Goal: Transaction & Acquisition: Purchase product/service

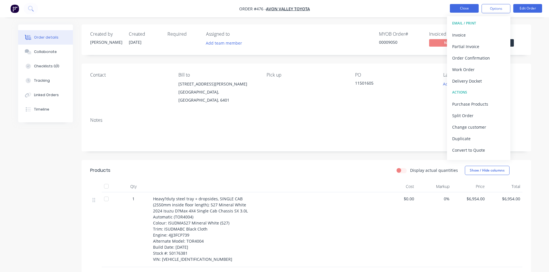
click at [460, 8] on button "Close" at bounding box center [464, 8] width 29 height 9
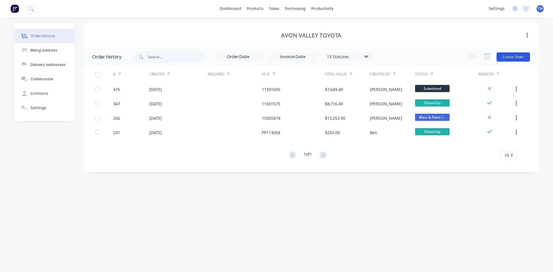
click at [511, 56] on button "Create Order" at bounding box center [512, 56] width 33 height 9
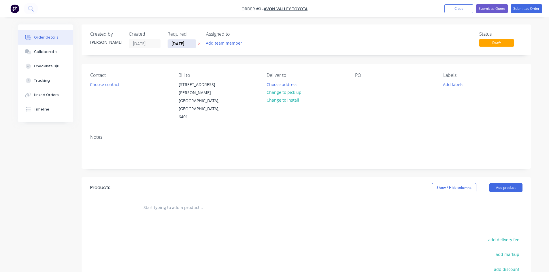
click at [184, 46] on input "[DATE]" at bounding box center [182, 43] width 28 height 9
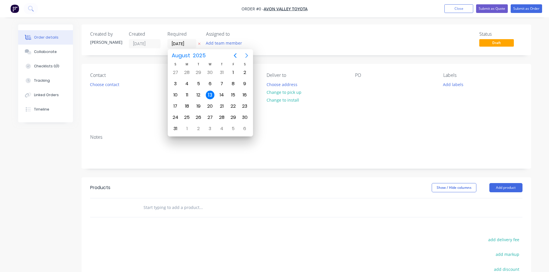
click at [245, 56] on icon "Next page" at bounding box center [246, 55] width 7 height 7
click at [232, 82] on div "7" at bounding box center [233, 83] width 9 height 9
type input "[DATE]"
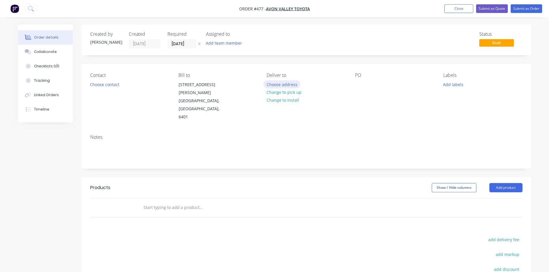
click at [290, 83] on button "Choose address" at bounding box center [281, 84] width 37 height 8
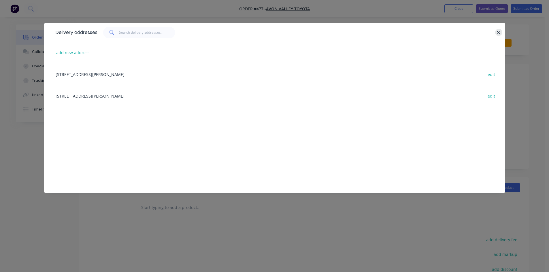
click at [495, 33] on button "button" at bounding box center [498, 32] width 7 height 7
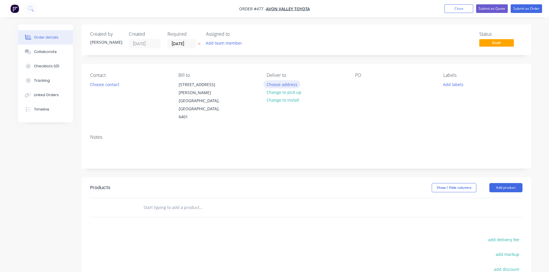
click at [289, 84] on button "Choose address" at bounding box center [281, 84] width 37 height 8
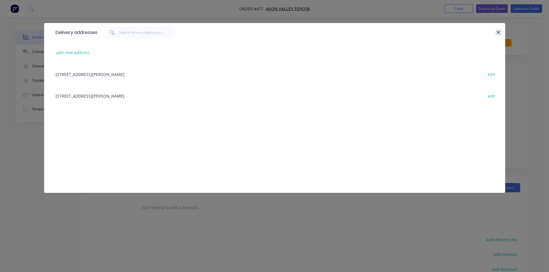
click at [499, 30] on icon "button" at bounding box center [498, 32] width 4 height 5
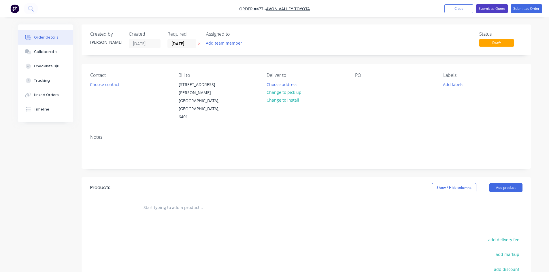
drag, startPoint x: 474, startPoint y: 71, endPoint x: 491, endPoint y: 7, distance: 66.3
click at [491, 7] on button "Submit as Quote" at bounding box center [492, 8] width 32 height 9
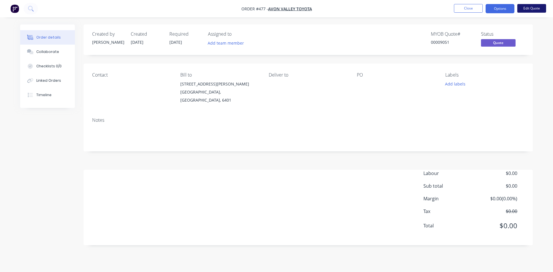
click at [521, 6] on button "Edit Quote" at bounding box center [531, 8] width 29 height 9
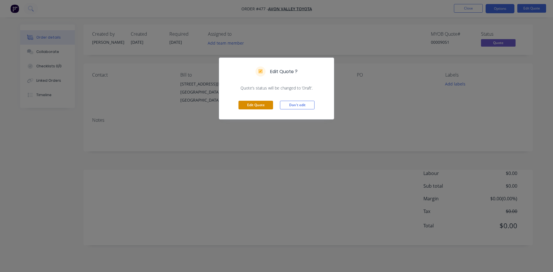
drag, startPoint x: 256, startPoint y: 105, endPoint x: 278, endPoint y: 101, distance: 22.7
click at [256, 105] on button "Edit Quote" at bounding box center [255, 105] width 35 height 9
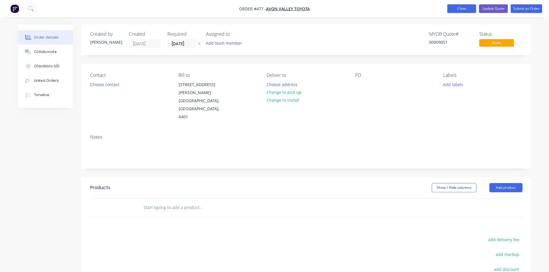
drag, startPoint x: 354, startPoint y: 43, endPoint x: 468, endPoint y: 8, distance: 118.7
click at [468, 8] on button "Close" at bounding box center [461, 8] width 29 height 9
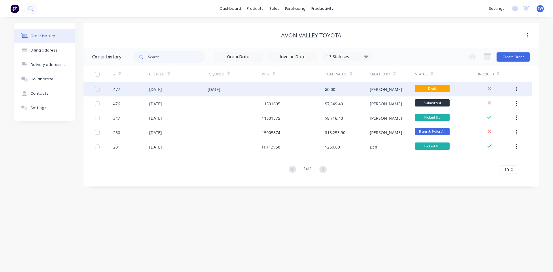
click at [517, 88] on button "button" at bounding box center [516, 89] width 14 height 10
click at [484, 103] on div "Archive" at bounding box center [495, 104] width 44 height 8
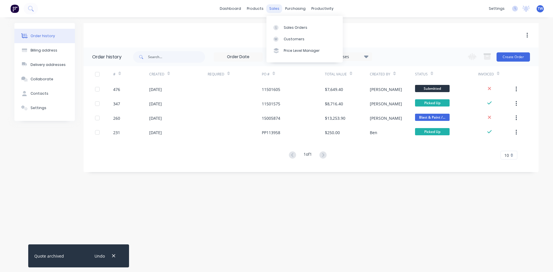
click at [273, 8] on div "sales" at bounding box center [274, 8] width 16 height 9
click at [291, 24] on link "Sales Orders" at bounding box center [304, 28] width 76 height 12
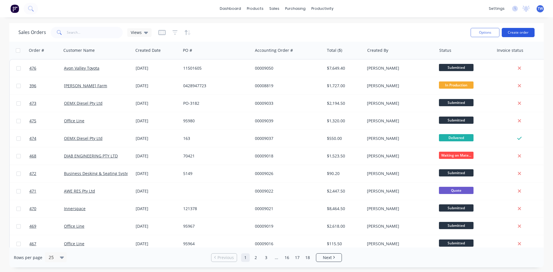
click at [522, 34] on button "Create order" at bounding box center [518, 32] width 33 height 9
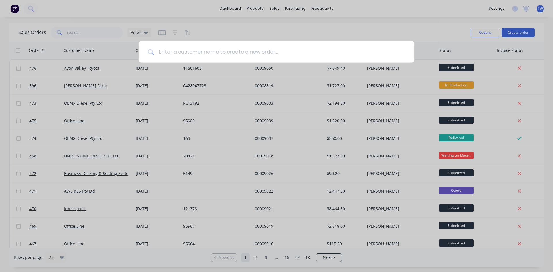
click at [238, 48] on input at bounding box center [279, 52] width 251 height 22
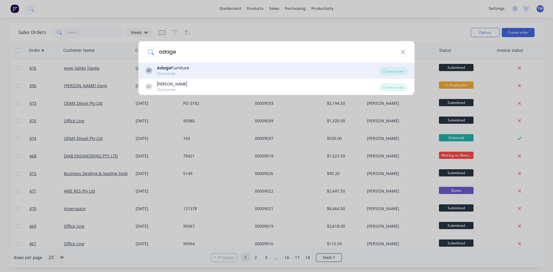
type input "adage"
click at [239, 70] on div "AF Adage Furniture Customer" at bounding box center [262, 70] width 234 height 11
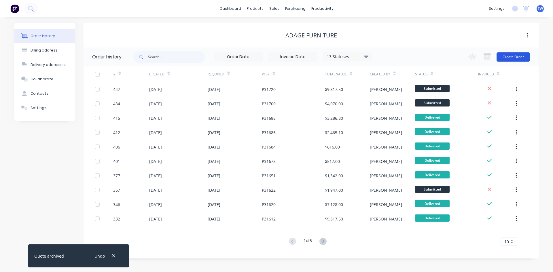
click at [503, 58] on button "Create Order" at bounding box center [512, 56] width 33 height 9
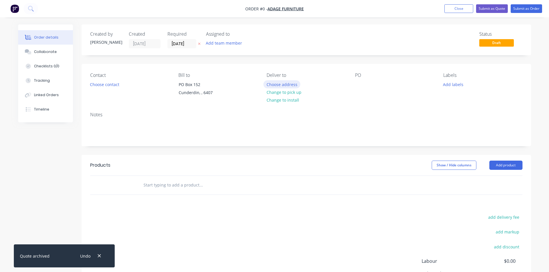
click at [290, 84] on button "Choose address" at bounding box center [281, 84] width 37 height 8
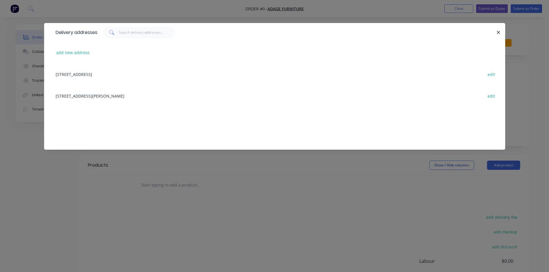
click at [71, 98] on div "[STREET_ADDRESS][PERSON_NAME] edit" at bounding box center [274, 96] width 443 height 22
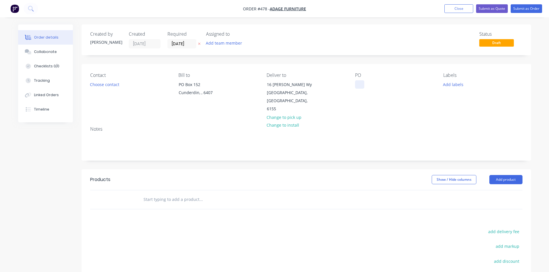
click at [362, 87] on div at bounding box center [359, 84] width 9 height 8
click at [496, 175] on button "Add product" at bounding box center [505, 179] width 33 height 9
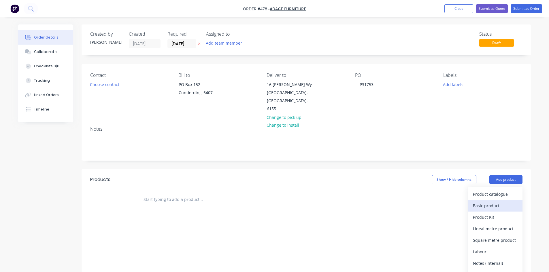
click at [488, 202] on div "Basic product" at bounding box center [495, 206] width 44 height 8
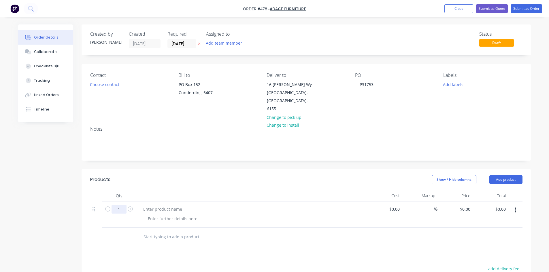
click at [119, 205] on input "1" at bounding box center [118, 209] width 15 height 9
type input "10"
click at [159, 205] on div at bounding box center [163, 209] width 48 height 8
paste div
click at [157, 205] on div "Powdercoat Orbit Base to Dulux Grey Nurse" at bounding box center [179, 212] width 81 height 14
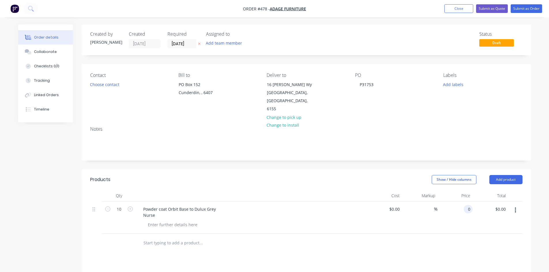
click at [468, 205] on input "0" at bounding box center [469, 209] width 7 height 8
type input "$25.00"
type input "$250.00"
click at [501, 175] on button "Add product" at bounding box center [505, 179] width 33 height 9
click at [504, 202] on div "Basic product" at bounding box center [495, 206] width 44 height 8
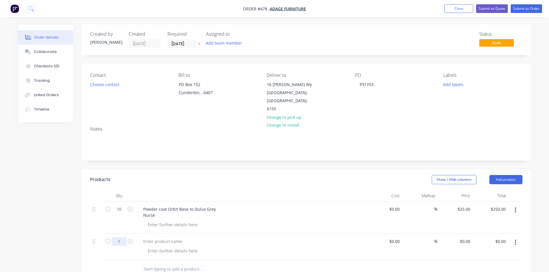
click at [117, 214] on input "1" at bounding box center [118, 209] width 15 height 9
type input "10"
click at [176, 237] on div at bounding box center [163, 241] width 48 height 8
paste div
click at [469, 237] on input "0" at bounding box center [465, 241] width 13 height 8
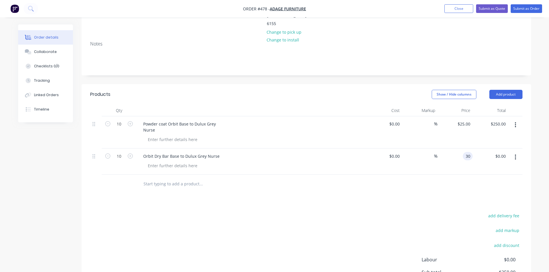
scroll to position [86, 0]
type input "$30.00"
type input "$300.00"
click at [504, 89] on button "Add product" at bounding box center [505, 93] width 33 height 9
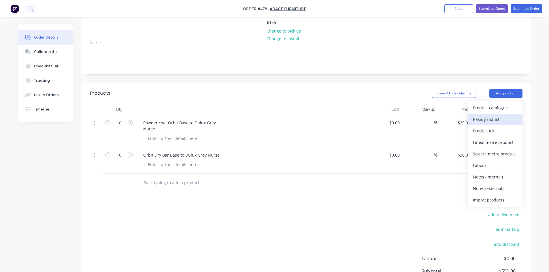
click at [492, 115] on div "Basic product" at bounding box center [495, 119] width 44 height 8
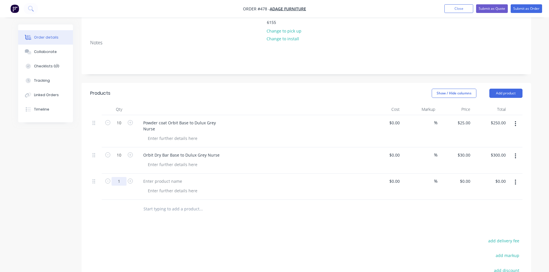
click at [124, 127] on input "1" at bounding box center [118, 123] width 15 height 9
type input "10"
drag, startPoint x: 166, startPoint y: 171, endPoint x: 182, endPoint y: 168, distance: 15.8
click at [166, 177] on div at bounding box center [163, 181] width 48 height 8
click at [162, 177] on div at bounding box center [163, 181] width 48 height 8
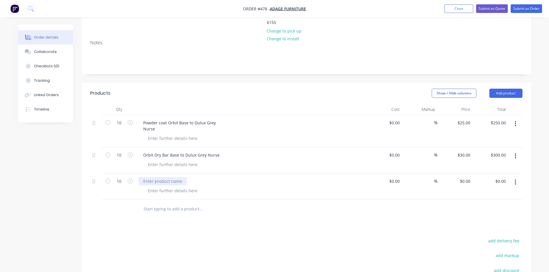
paste div
click at [471, 177] on input "0" at bounding box center [469, 181] width 7 height 8
type input "$30.00"
type input "$300.00"
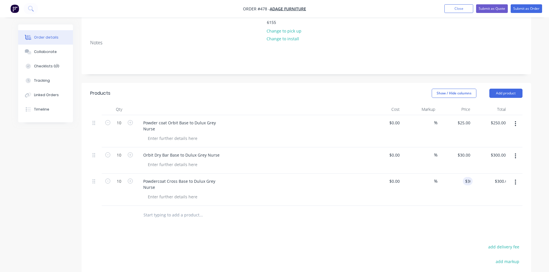
click at [460, 231] on div "Products Show / Hide columns Add product Qty Cost Markup Price Total 10 Powder …" at bounding box center [305, 223] width 449 height 280
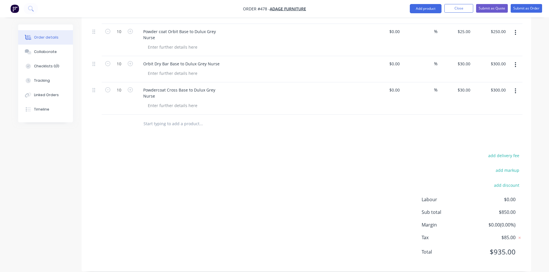
scroll to position [149, 0]
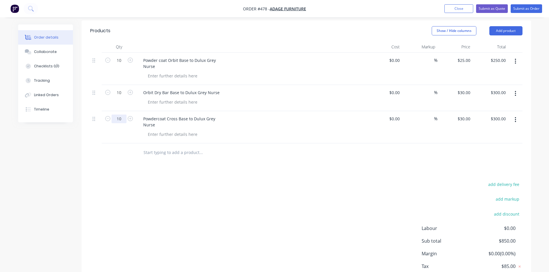
click at [115, 65] on input "10" at bounding box center [118, 60] width 15 height 9
type input "8"
type input "$240.00"
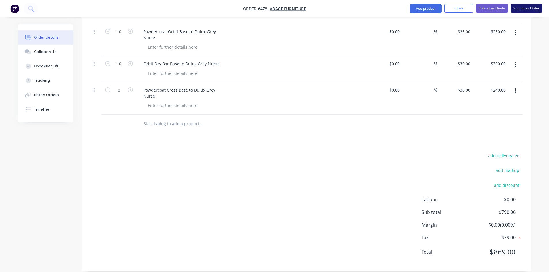
click at [528, 9] on button "Submit as Order" at bounding box center [525, 8] width 31 height 9
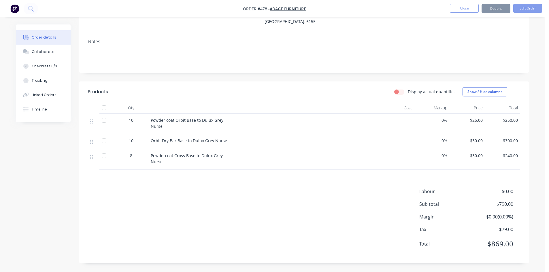
scroll to position [0, 0]
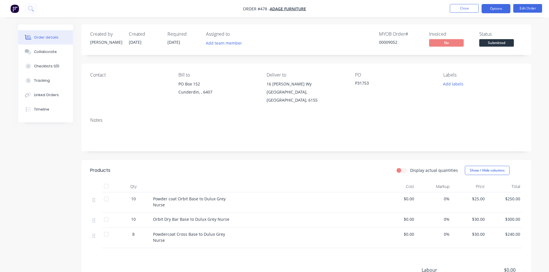
click at [498, 7] on button "Options" at bounding box center [495, 8] width 29 height 9
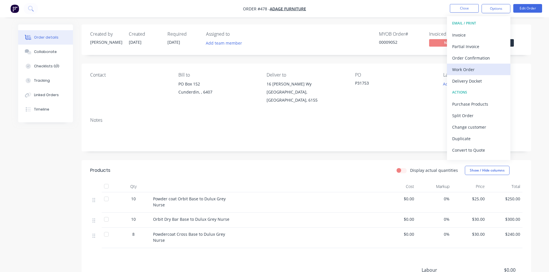
click at [460, 68] on div "Work Order" at bounding box center [478, 69] width 53 height 8
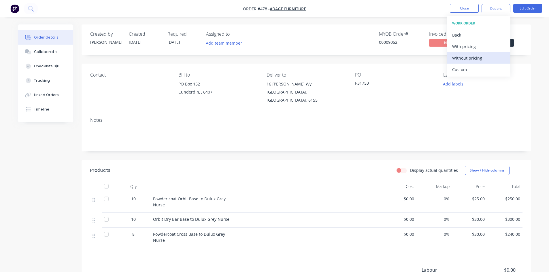
click at [460, 56] on div "Without pricing" at bounding box center [478, 58] width 53 height 8
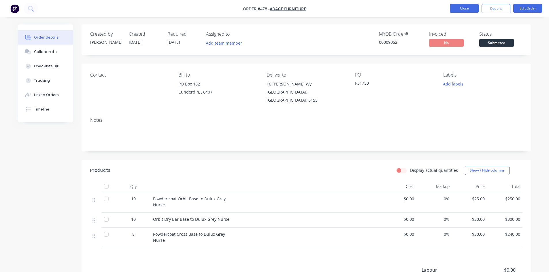
click at [451, 6] on button "Close" at bounding box center [464, 8] width 29 height 9
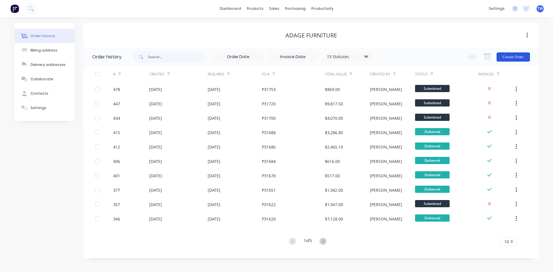
click at [517, 56] on button "Create Order" at bounding box center [512, 56] width 33 height 9
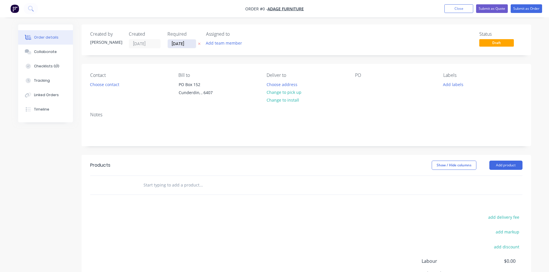
click at [185, 43] on input "[DATE]" at bounding box center [182, 43] width 28 height 9
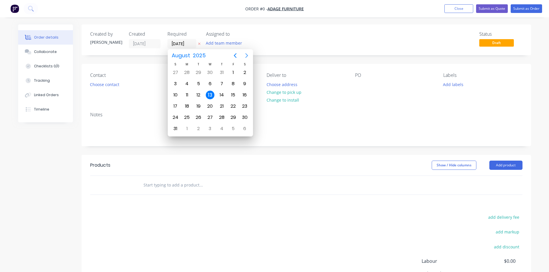
click at [248, 54] on icon "Next page" at bounding box center [246, 55] width 7 height 7
click at [232, 84] on div "7" at bounding box center [233, 83] width 9 height 9
type input "[DATE]"
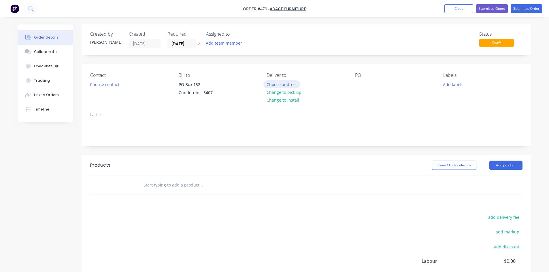
click at [289, 84] on button "Choose address" at bounding box center [281, 84] width 37 height 8
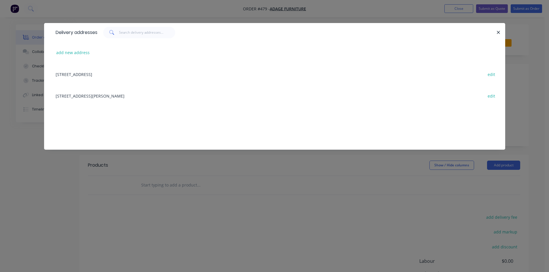
click at [155, 98] on div "[STREET_ADDRESS][PERSON_NAME] edit" at bounding box center [274, 96] width 443 height 22
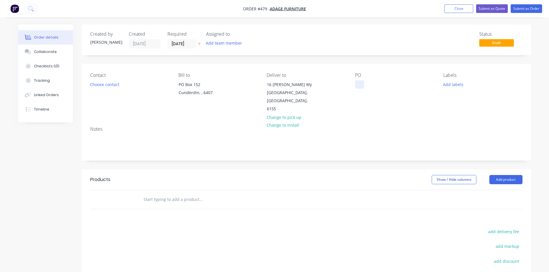
click at [361, 82] on div at bounding box center [359, 84] width 9 height 8
click at [492, 175] on button "Add product" at bounding box center [505, 179] width 33 height 9
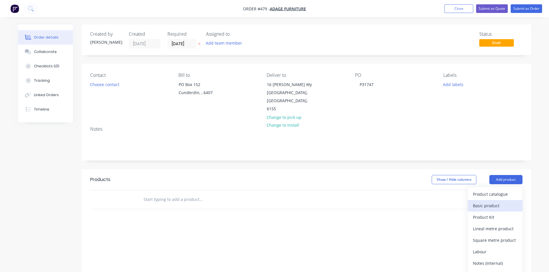
click at [491, 202] on div "Basic product" at bounding box center [495, 206] width 44 height 8
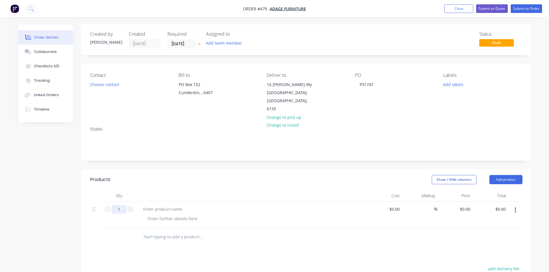
click at [117, 205] on input "1" at bounding box center [118, 209] width 15 height 9
type input "3"
click at [151, 205] on div at bounding box center [163, 209] width 48 height 8
paste div
click at [471, 205] on input "0" at bounding box center [469, 209] width 7 height 8
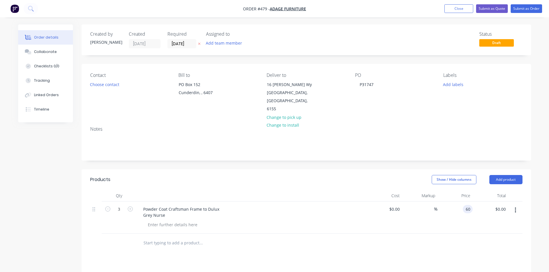
type input "$60.00"
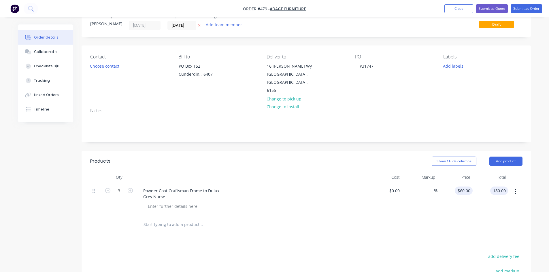
scroll to position [29, 0]
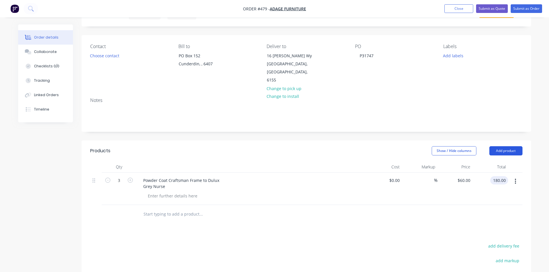
type input "$180.00"
click at [513, 146] on button "Add product" at bounding box center [505, 150] width 33 height 9
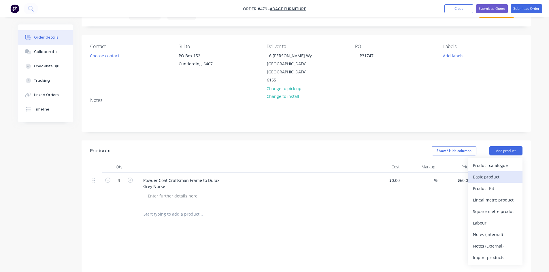
click at [494, 173] on div "Basic product" at bounding box center [495, 177] width 44 height 8
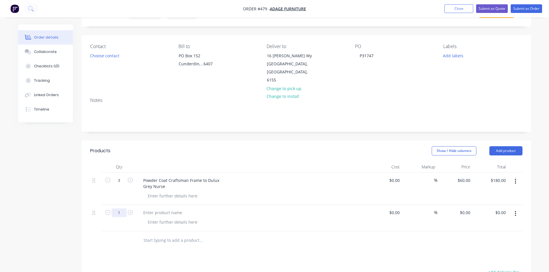
click at [122, 185] on input "1" at bounding box center [118, 180] width 15 height 9
type input "6"
click at [168, 208] on div at bounding box center [163, 212] width 48 height 8
click at [163, 208] on div at bounding box center [163, 212] width 48 height 8
paste div
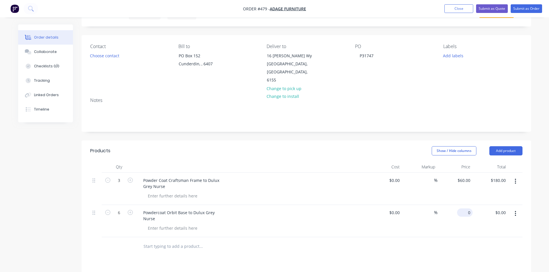
click at [467, 208] on input "0" at bounding box center [465, 212] width 13 height 8
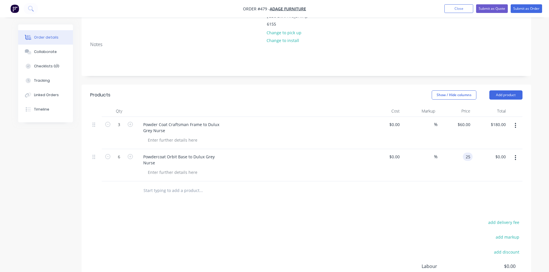
scroll to position [86, 0]
type input "$25.00"
type input "$150.00"
click at [495, 89] on button "Add product" at bounding box center [505, 93] width 33 height 9
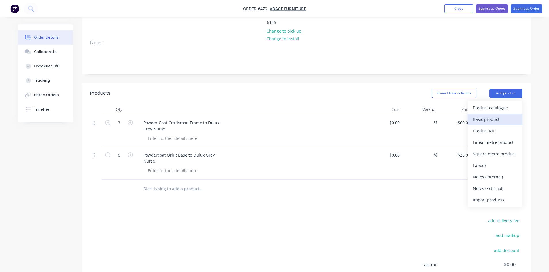
click at [493, 115] on div "Basic product" at bounding box center [495, 119] width 44 height 8
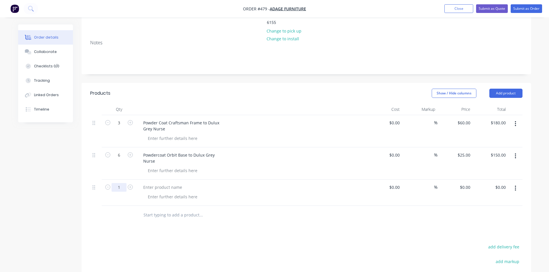
click at [117, 127] on input "1" at bounding box center [118, 123] width 15 height 9
type input "7"
click at [173, 183] on div at bounding box center [163, 187] width 48 height 8
click at [152, 183] on div at bounding box center [163, 187] width 48 height 8
paste div
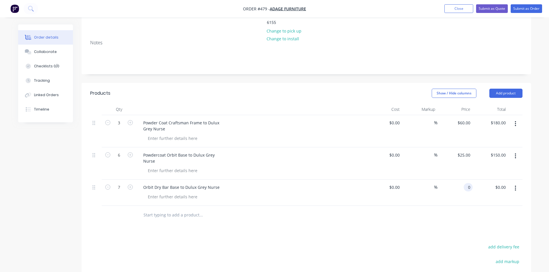
click at [470, 183] on input "0" at bounding box center [469, 187] width 7 height 8
type input "$30.00"
type input "$210.00"
click at [503, 89] on button "Add product" at bounding box center [505, 93] width 33 height 9
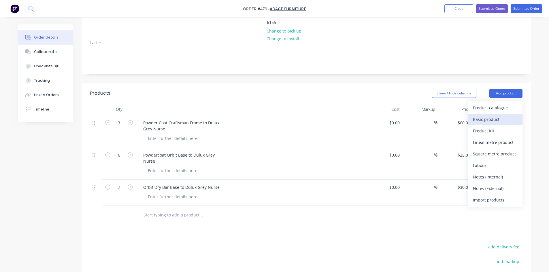
click at [491, 115] on div "Basic product" at bounding box center [495, 119] width 44 height 8
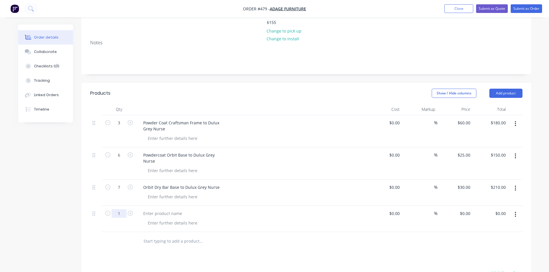
click at [117, 127] on input "1" at bounding box center [118, 123] width 15 height 9
type input "4"
click at [166, 209] on div at bounding box center [163, 213] width 48 height 8
paste div
click at [464, 209] on div "0 0" at bounding box center [467, 213] width 9 height 8
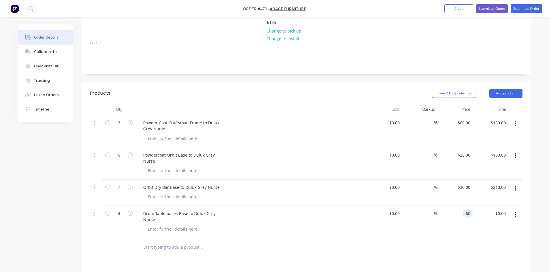
type input "$60.00"
type input "$240.00"
click at [516, 11] on button "Submit as Order" at bounding box center [525, 8] width 31 height 9
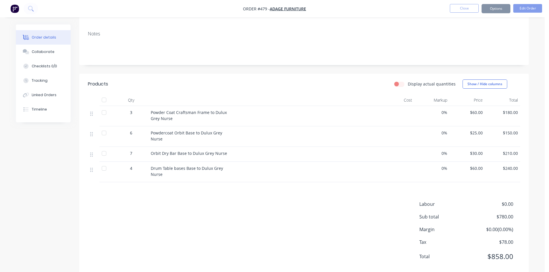
scroll to position [0, 0]
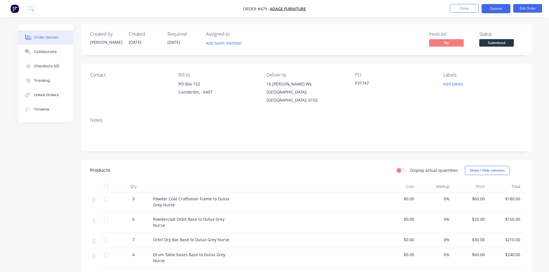
click at [489, 7] on button "Options" at bounding box center [495, 8] width 29 height 9
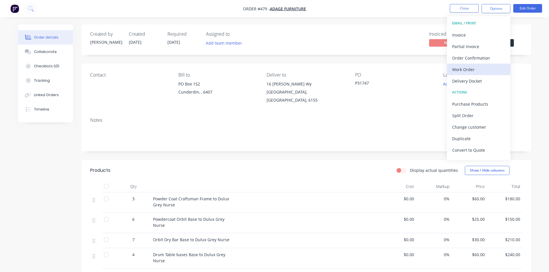
click at [464, 71] on div "Work Order" at bounding box center [478, 69] width 53 height 8
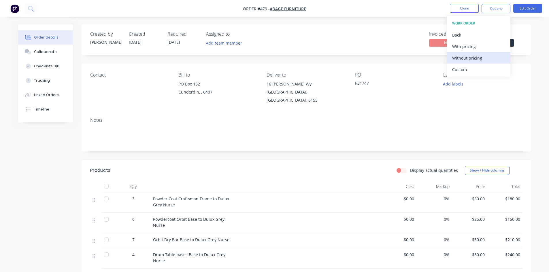
click at [468, 62] on div "Without pricing" at bounding box center [478, 58] width 53 height 8
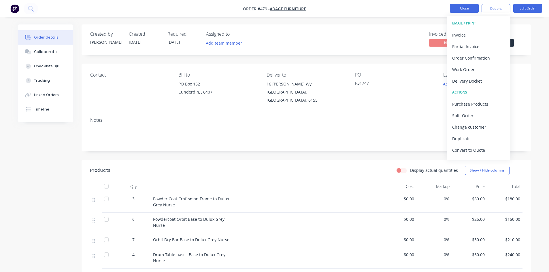
click at [458, 10] on button "Close" at bounding box center [464, 8] width 29 height 9
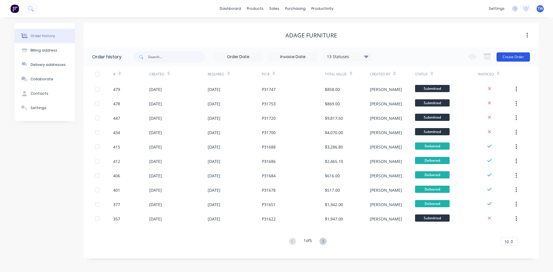
click at [516, 55] on button "Create Order" at bounding box center [512, 56] width 33 height 9
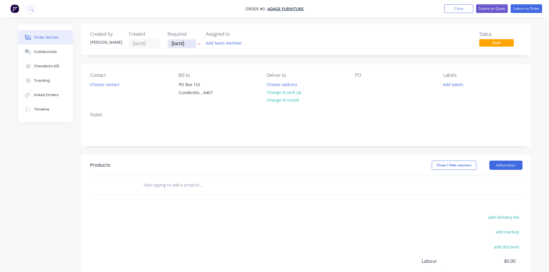
click at [181, 46] on input "[DATE]" at bounding box center [182, 43] width 28 height 9
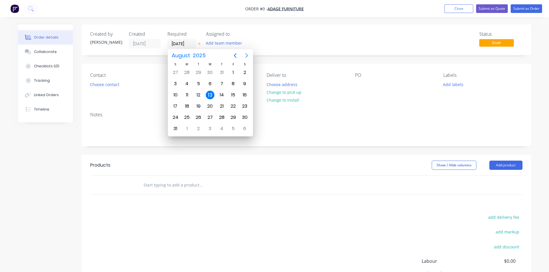
click at [247, 54] on icon "Next page" at bounding box center [246, 55] width 7 height 7
click at [229, 93] on div "14" at bounding box center [233, 95] width 9 height 9
type input "[DATE]"
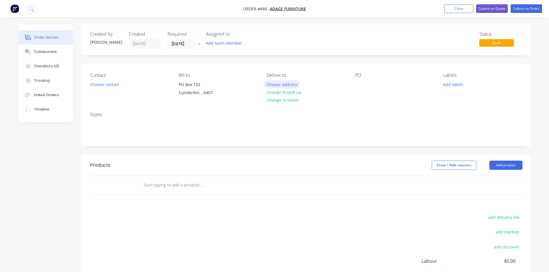
click at [279, 83] on button "Choose address" at bounding box center [281, 84] width 37 height 8
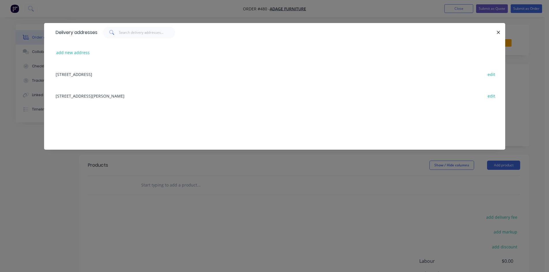
click at [149, 94] on div "[STREET_ADDRESS][PERSON_NAME] edit" at bounding box center [274, 96] width 443 height 22
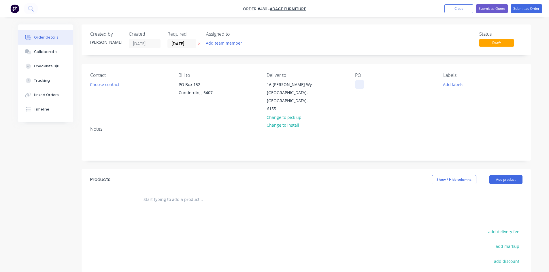
click at [361, 87] on div at bounding box center [359, 84] width 9 height 8
click at [510, 175] on button "Add product" at bounding box center [505, 179] width 33 height 9
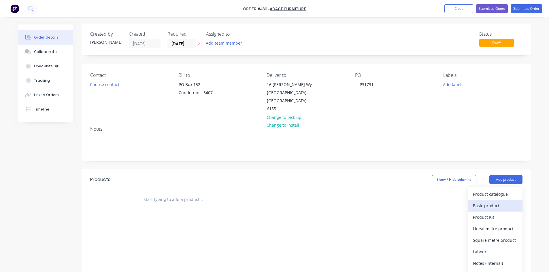
click at [493, 202] on div "Basic product" at bounding box center [495, 206] width 44 height 8
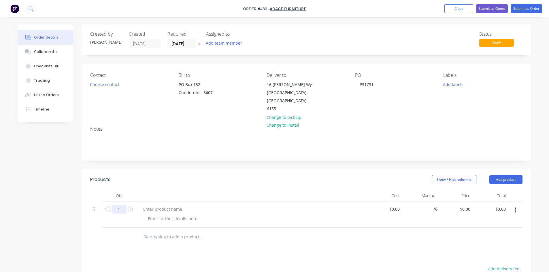
click at [120, 205] on input "1" at bounding box center [118, 209] width 15 height 9
type input "3"
click at [179, 205] on div at bounding box center [163, 209] width 48 height 8
paste div
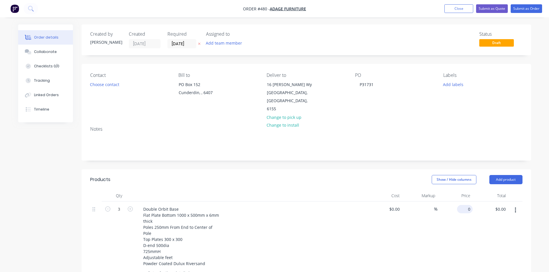
click at [468, 205] on input "0" at bounding box center [465, 209] width 13 height 8
type input "$380.00"
type input "$1,140.00"
click at [506, 175] on button "Add product" at bounding box center [505, 179] width 33 height 9
click at [495, 202] on div "Basic product" at bounding box center [495, 206] width 44 height 8
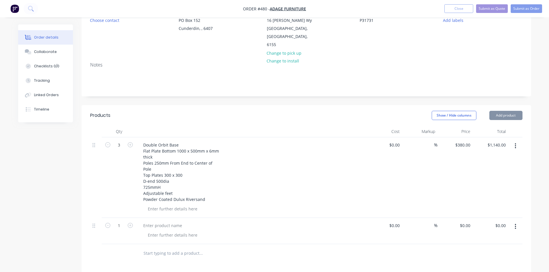
scroll to position [115, 0]
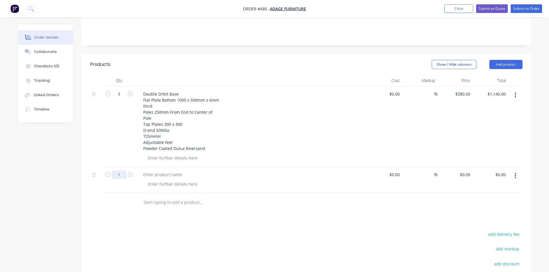
click at [121, 98] on input "1" at bounding box center [118, 94] width 15 height 9
type input "10"
click at [168, 170] on div at bounding box center [163, 174] width 48 height 8
paste div
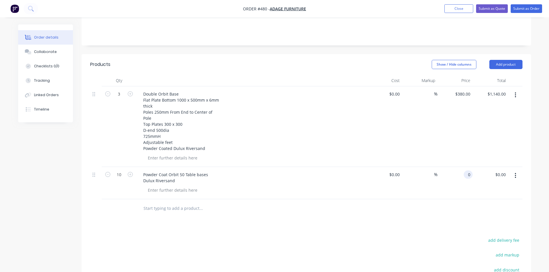
click at [467, 170] on div "0 0" at bounding box center [469, 174] width 7 height 8
type input "$25.00"
type input "$250.00"
click at [511, 60] on button "Add product" at bounding box center [505, 64] width 33 height 9
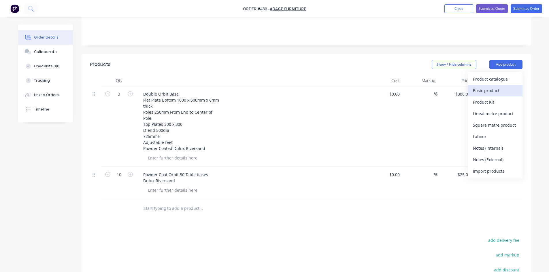
click at [492, 86] on div "Basic product" at bounding box center [495, 90] width 44 height 8
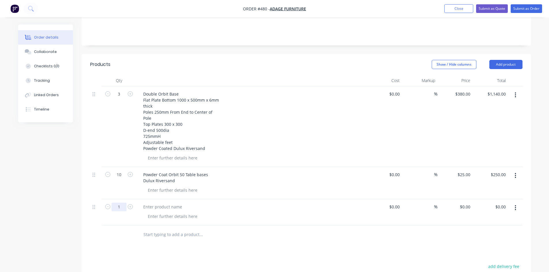
click at [120, 98] on input "1" at bounding box center [118, 94] width 15 height 9
type input "4"
click at [167, 203] on div at bounding box center [163, 207] width 48 height 8
click at [178, 203] on div at bounding box center [163, 207] width 48 height 8
paste div
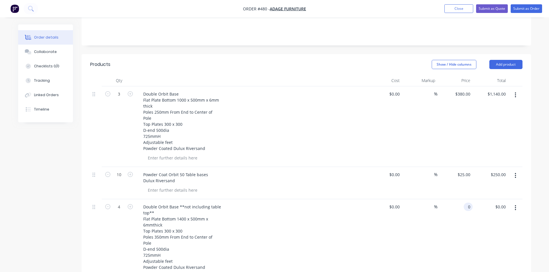
click at [465, 203] on div "0 0" at bounding box center [467, 207] width 9 height 8
type input "$395.00"
type input "$1,580.00"
click at [496, 60] on button "Add product" at bounding box center [505, 64] width 33 height 9
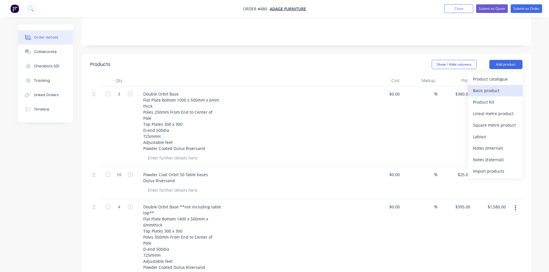
click at [490, 86] on div "Basic product" at bounding box center [495, 90] width 44 height 8
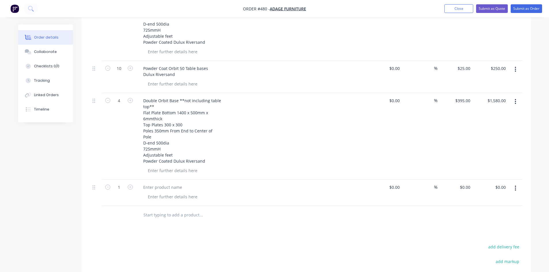
scroll to position [259, 0]
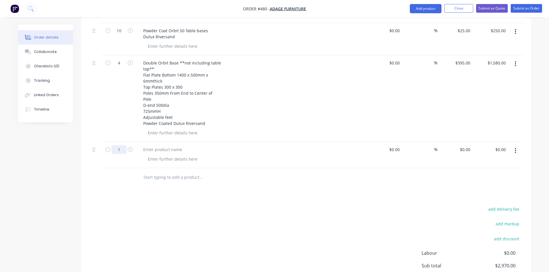
type input "3"
click at [168, 145] on div at bounding box center [163, 149] width 48 height 8
paste div
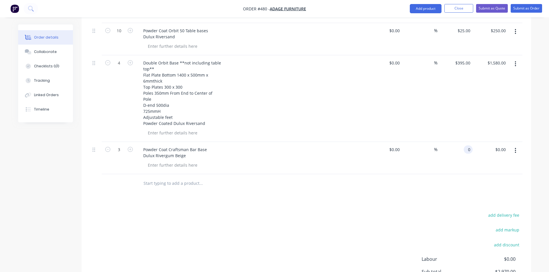
click at [469, 145] on input "0" at bounding box center [469, 149] width 7 height 8
type input "$60.00"
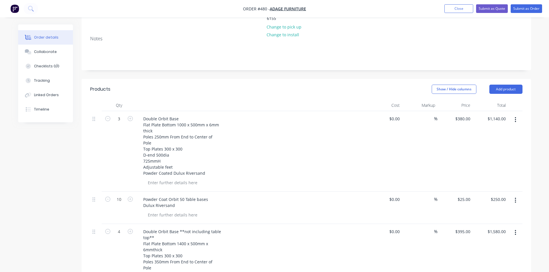
scroll to position [88, 0]
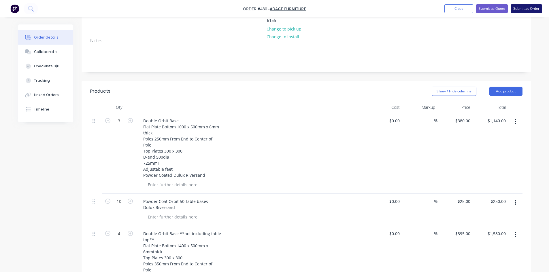
type input "$180.00"
click at [531, 8] on button "Submit as Order" at bounding box center [525, 8] width 31 height 9
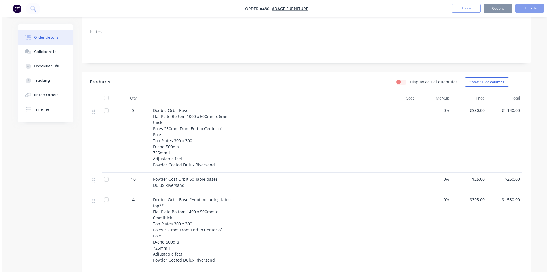
scroll to position [0, 0]
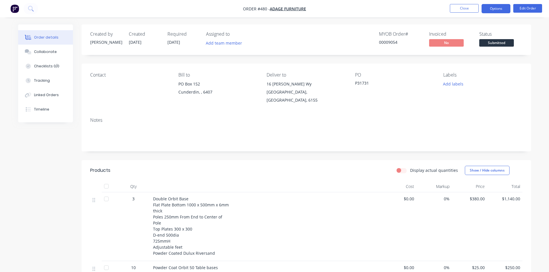
click at [498, 8] on button "Options" at bounding box center [495, 8] width 29 height 9
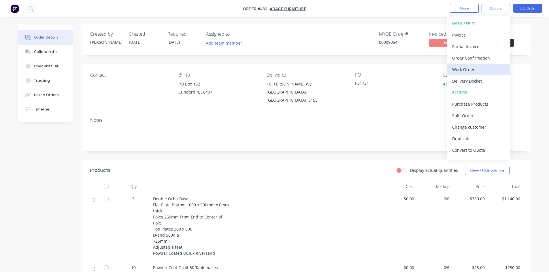
click at [467, 73] on div "Work Order" at bounding box center [478, 69] width 53 height 8
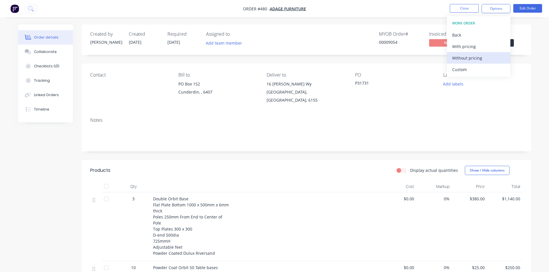
click at [469, 62] on button "Without pricing" at bounding box center [478, 58] width 63 height 12
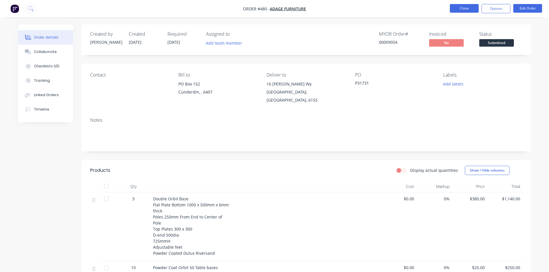
click at [468, 7] on button "Close" at bounding box center [464, 8] width 29 height 9
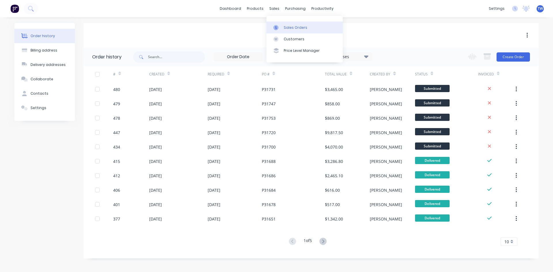
click at [302, 28] on div "Sales Orders" at bounding box center [296, 27] width 24 height 5
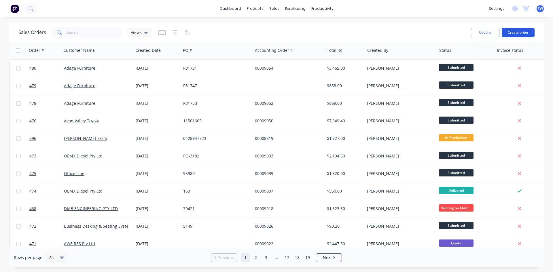
click at [521, 33] on button "Create order" at bounding box center [518, 32] width 33 height 9
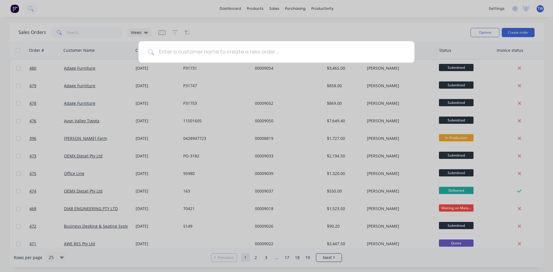
click at [244, 46] on input at bounding box center [279, 52] width 251 height 22
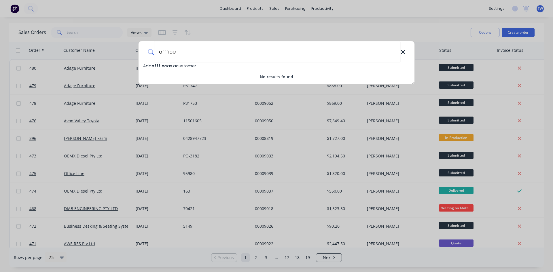
type input "offfice"
click at [404, 52] on icon at bounding box center [403, 52] width 5 height 6
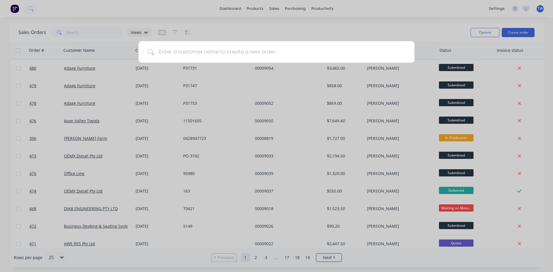
click at [289, 33] on div at bounding box center [276, 136] width 553 height 272
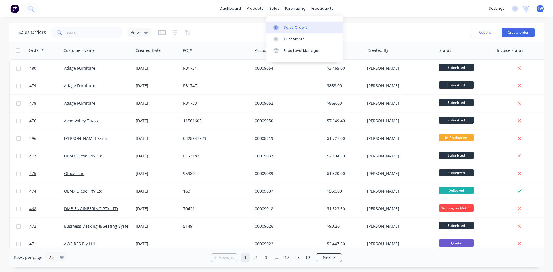
click at [291, 26] on div "Sales Orders" at bounding box center [296, 27] width 24 height 5
click at [514, 30] on button "Create order" at bounding box center [518, 32] width 33 height 9
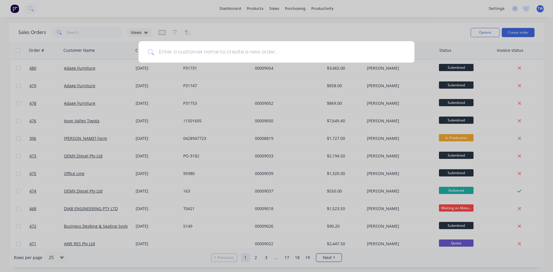
click at [252, 50] on input at bounding box center [279, 52] width 251 height 22
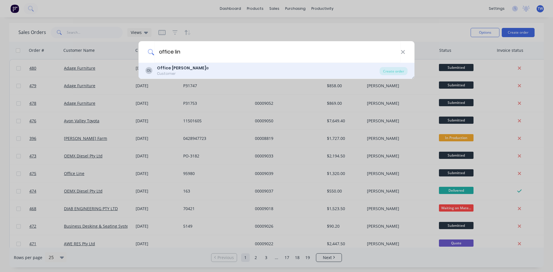
type input "office lin"
click at [174, 73] on div "Customer" at bounding box center [183, 73] width 52 height 5
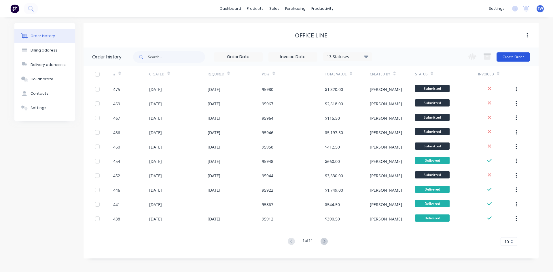
click at [502, 56] on button "Create Order" at bounding box center [512, 56] width 33 height 9
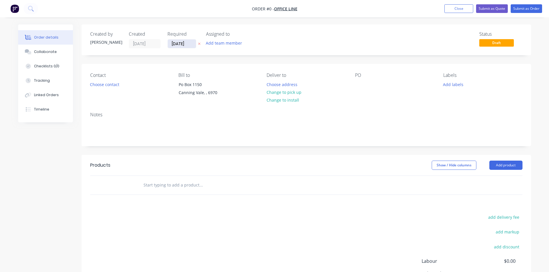
click at [185, 46] on input "[DATE]" at bounding box center [182, 43] width 28 height 9
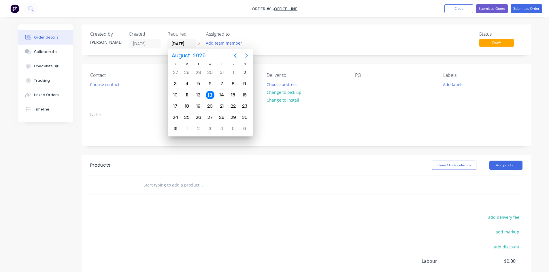
click at [248, 55] on icon "Next page" at bounding box center [246, 55] width 7 height 7
click at [200, 70] on div "2" at bounding box center [198, 72] width 9 height 9
type input "[DATE]"
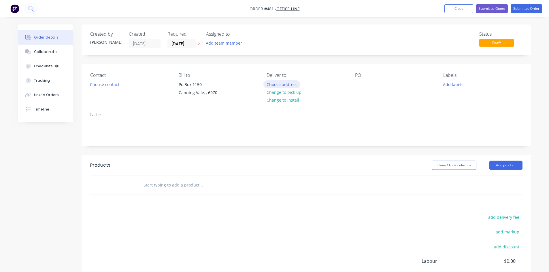
click at [281, 86] on button "Choose address" at bounding box center [281, 84] width 37 height 8
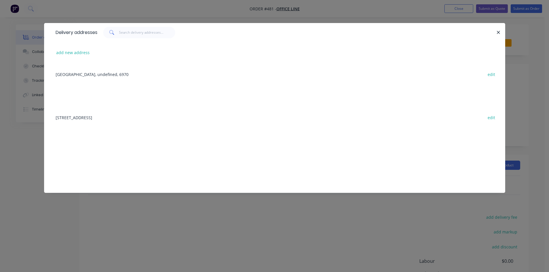
click at [104, 116] on div "[STREET_ADDRESS] edit" at bounding box center [274, 118] width 443 height 22
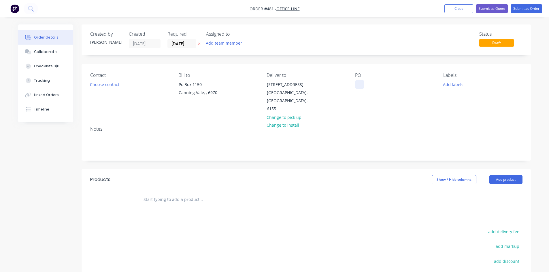
click at [357, 83] on div at bounding box center [359, 84] width 9 height 8
click at [504, 175] on button "Add product" at bounding box center [505, 179] width 33 height 9
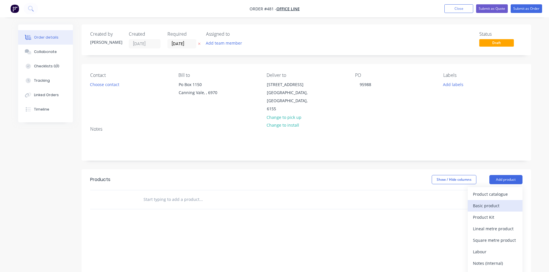
click at [496, 202] on div "Basic product" at bounding box center [495, 206] width 44 height 8
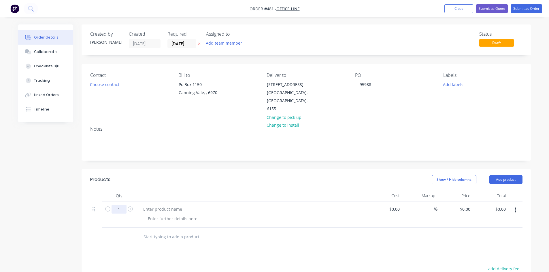
click at [121, 205] on input "1" at bounding box center [118, 209] width 15 height 9
type input "2"
click at [174, 205] on div at bounding box center [163, 209] width 48 height 8
click at [170, 205] on div at bounding box center [163, 209] width 48 height 8
paste div
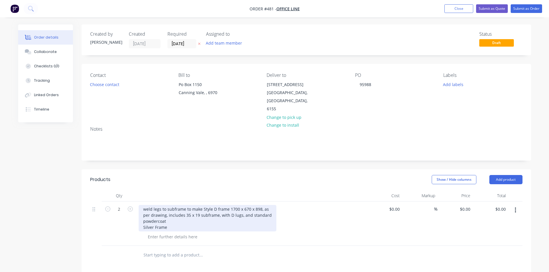
click at [152, 205] on div "weld legs to subframe to make Style D frame 1700 x 670 x 898, as per drawing, i…" at bounding box center [208, 218] width 138 height 26
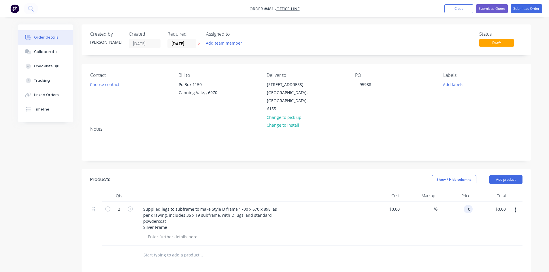
click at [464, 205] on div "0 0" at bounding box center [467, 209] width 9 height 8
type input "$115.00"
type input "$230.00"
click at [525, 6] on button "Submit as Order" at bounding box center [525, 8] width 31 height 9
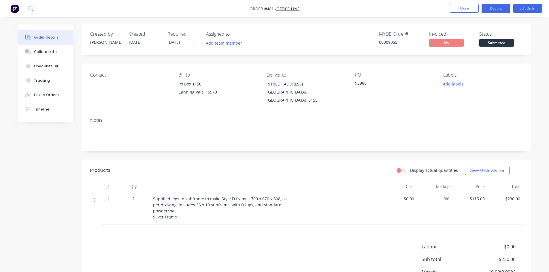
click at [487, 6] on button "Options" at bounding box center [495, 8] width 29 height 9
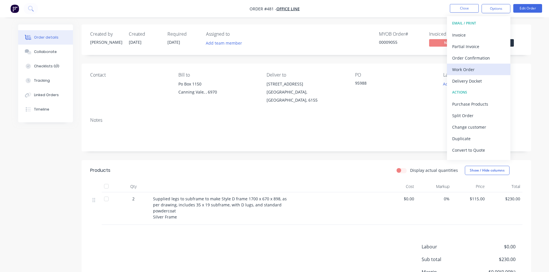
click at [463, 68] on div "Work Order" at bounding box center [478, 69] width 53 height 8
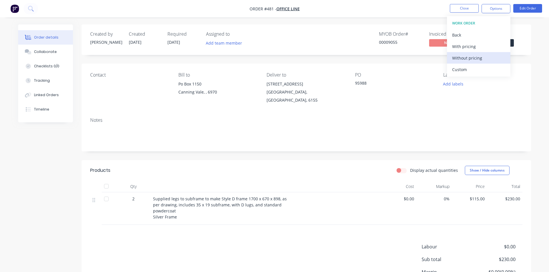
click at [463, 60] on div "Without pricing" at bounding box center [478, 58] width 53 height 8
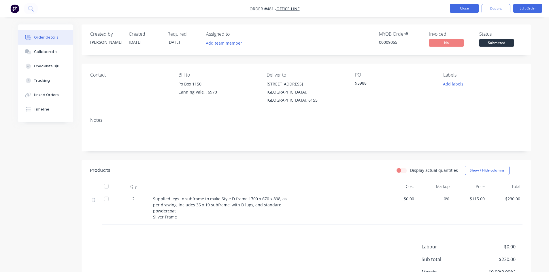
click at [465, 7] on button "Close" at bounding box center [464, 8] width 29 height 9
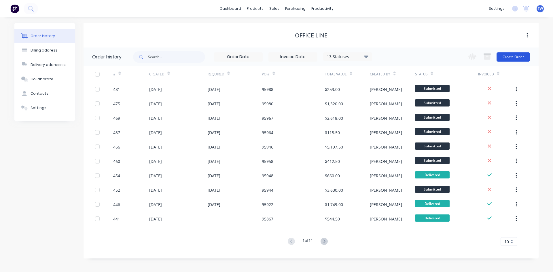
click at [518, 58] on button "Create Order" at bounding box center [512, 56] width 33 height 9
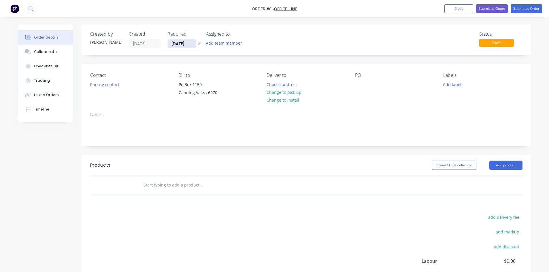
click at [181, 43] on input "[DATE]" at bounding box center [182, 43] width 28 height 9
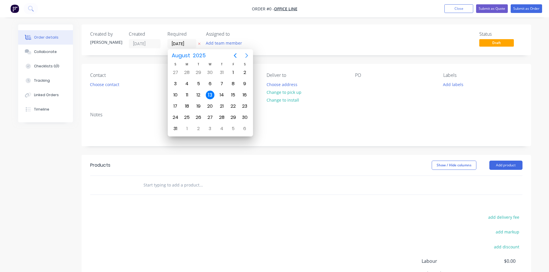
click at [247, 54] on icon "Next page" at bounding box center [246, 55] width 7 height 7
click at [198, 71] on div "2" at bounding box center [198, 72] width 9 height 9
type input "[DATE]"
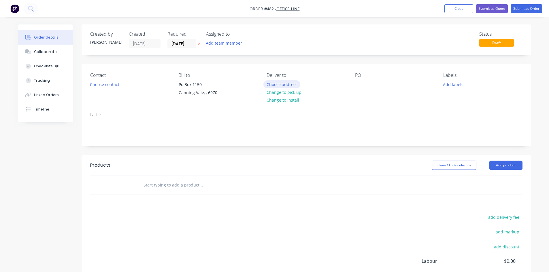
click at [286, 83] on button "Choose address" at bounding box center [281, 84] width 37 height 8
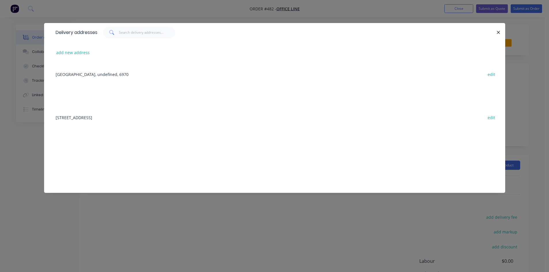
drag, startPoint x: 139, startPoint y: 117, endPoint x: 162, endPoint y: 115, distance: 22.9
click at [141, 117] on div "[STREET_ADDRESS] edit" at bounding box center [274, 118] width 443 height 22
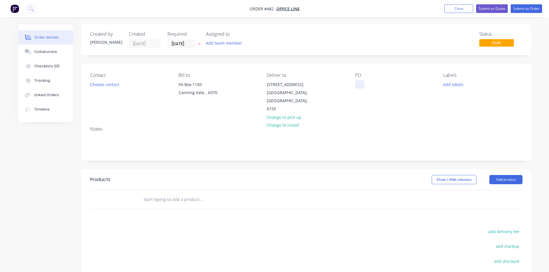
click at [355, 81] on div at bounding box center [359, 84] width 9 height 8
click at [510, 175] on button "Add product" at bounding box center [505, 179] width 33 height 9
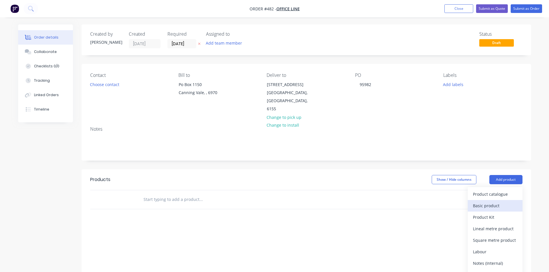
click at [484, 202] on div "Basic product" at bounding box center [495, 206] width 44 height 8
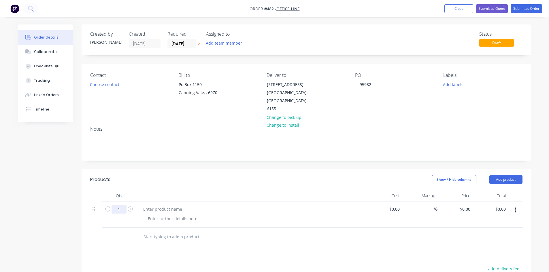
click at [117, 205] on input "1" at bounding box center [118, 209] width 15 height 9
type input "2"
click at [168, 205] on div at bounding box center [163, 209] width 48 height 8
paste div
click at [469, 205] on input "0" at bounding box center [465, 209] width 13 height 8
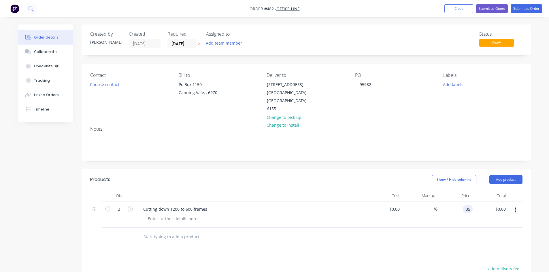
type input "$35.00"
type input "$70.00"
click at [524, 6] on button "Submit as Order" at bounding box center [525, 8] width 31 height 9
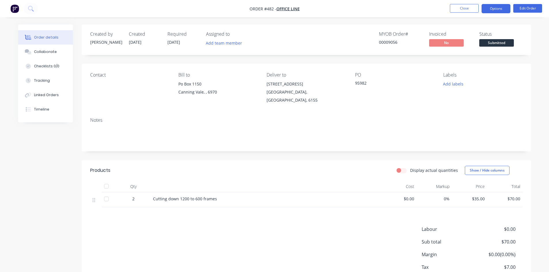
click at [489, 10] on button "Options" at bounding box center [495, 8] width 29 height 9
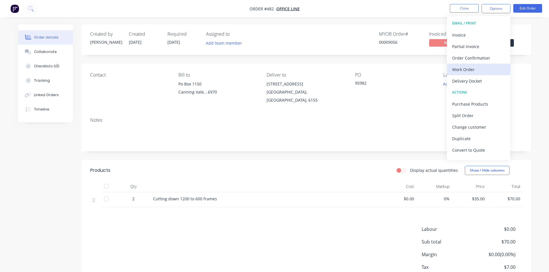
click at [462, 70] on div "Work Order" at bounding box center [478, 69] width 53 height 8
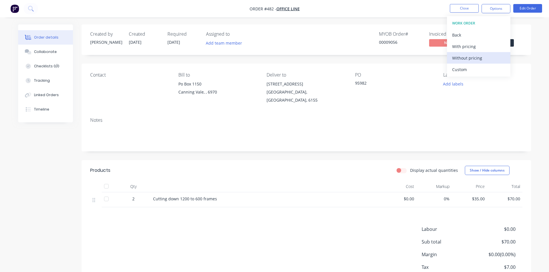
click at [469, 60] on div "Without pricing" at bounding box center [478, 58] width 53 height 8
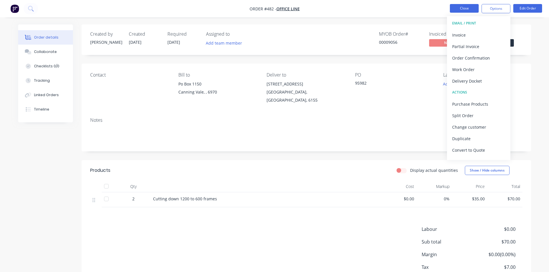
click at [468, 8] on button "Close" at bounding box center [464, 8] width 29 height 9
